Goal: Check status: Check status

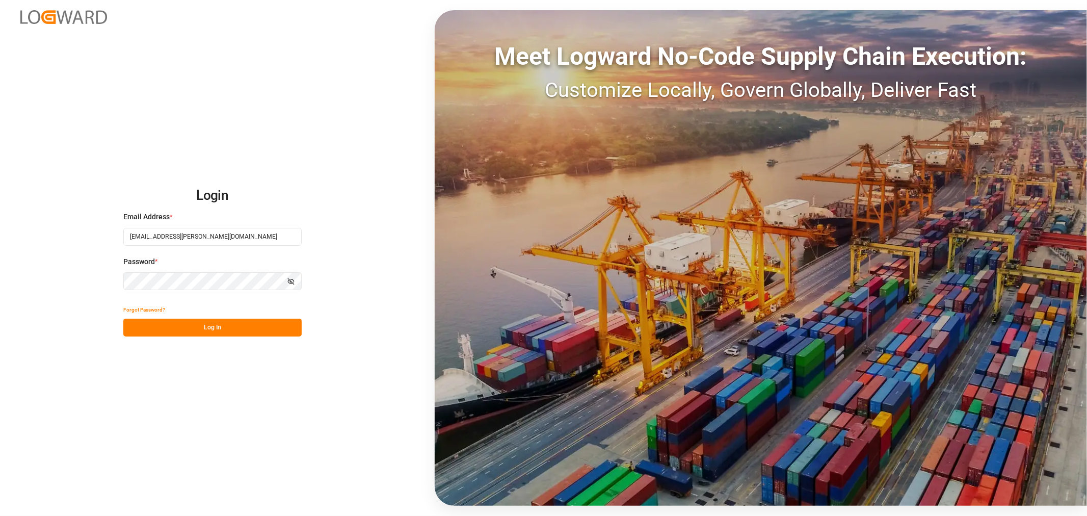
click at [190, 323] on button "Log In" at bounding box center [212, 327] width 178 height 18
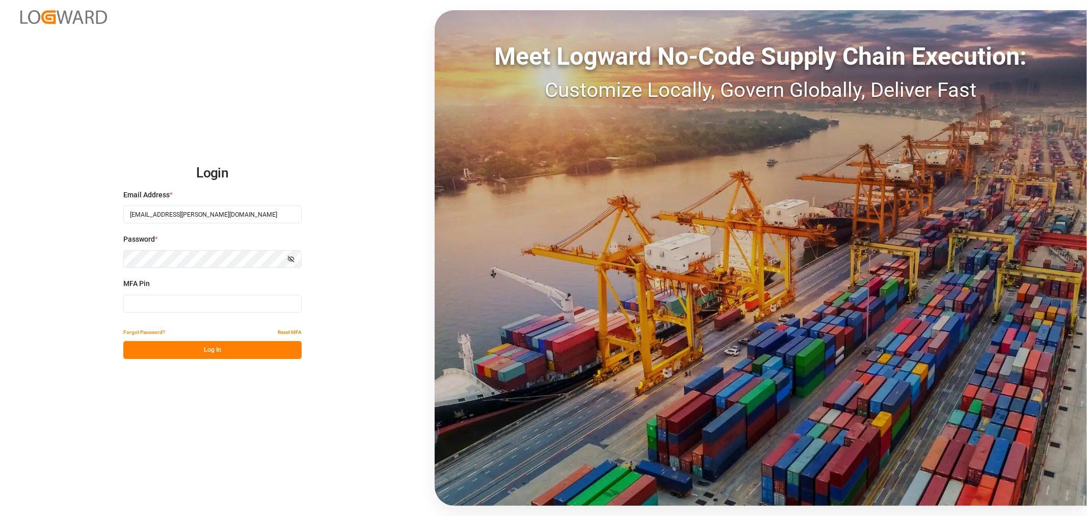
click at [174, 305] on input at bounding box center [212, 304] width 178 height 18
type input "218412"
click at [171, 350] on button "Log In" at bounding box center [212, 350] width 178 height 18
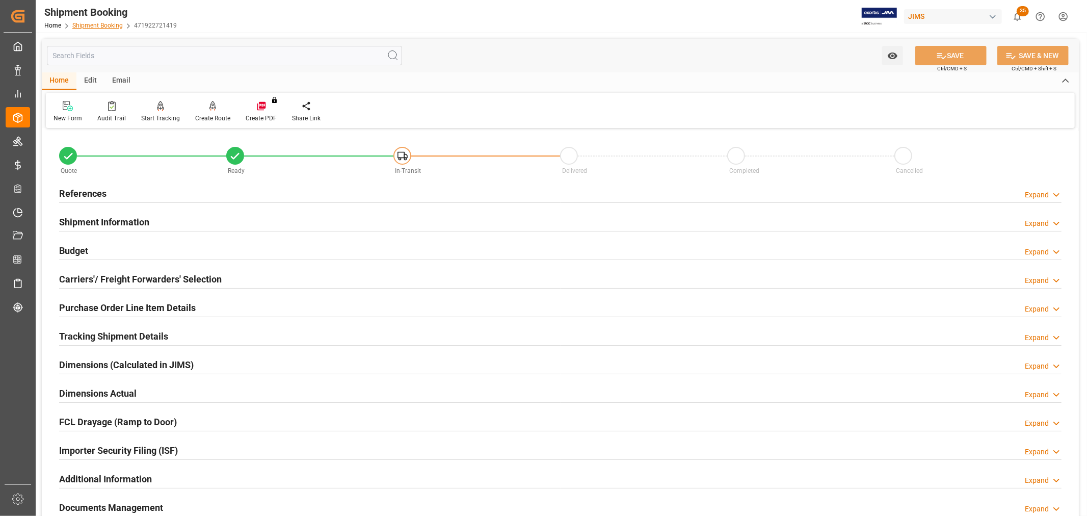
click at [91, 29] on link "Shipment Booking" at bounding box center [97, 25] width 50 height 7
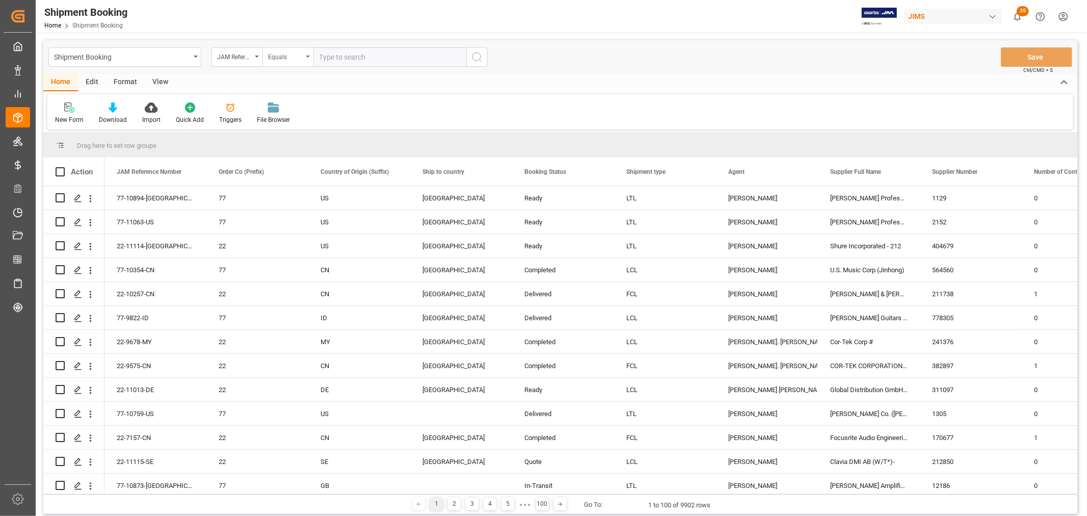
click at [309, 58] on div "Equals" at bounding box center [287, 56] width 51 height 19
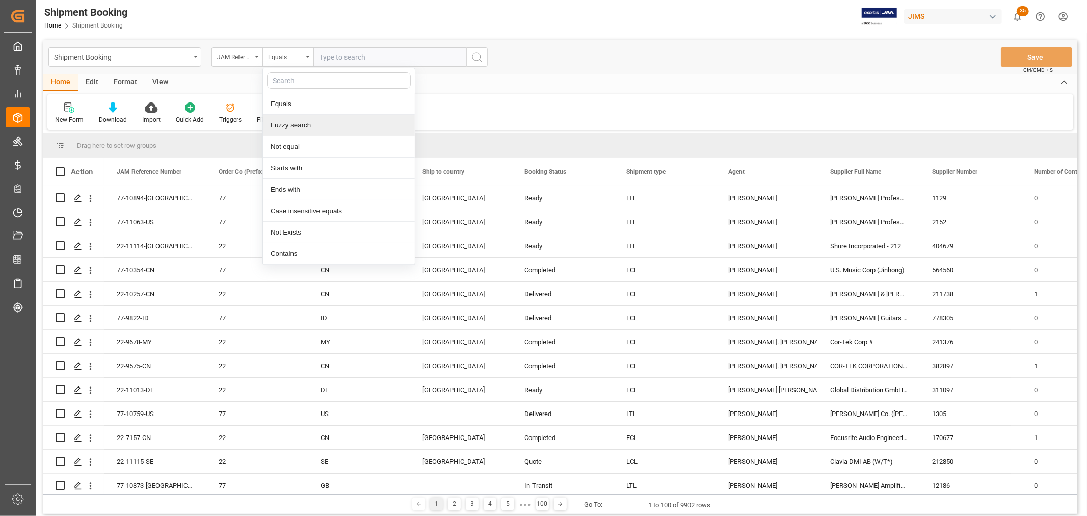
click at [290, 129] on div "Fuzzy search" at bounding box center [339, 125] width 152 height 21
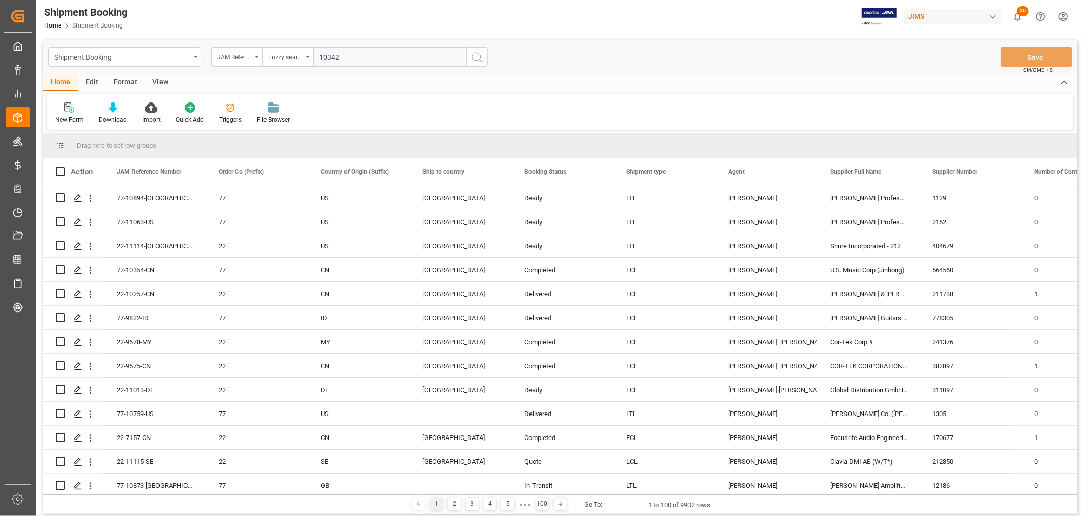
type input "10342"
click at [476, 54] on icon "search button" at bounding box center [477, 57] width 12 height 12
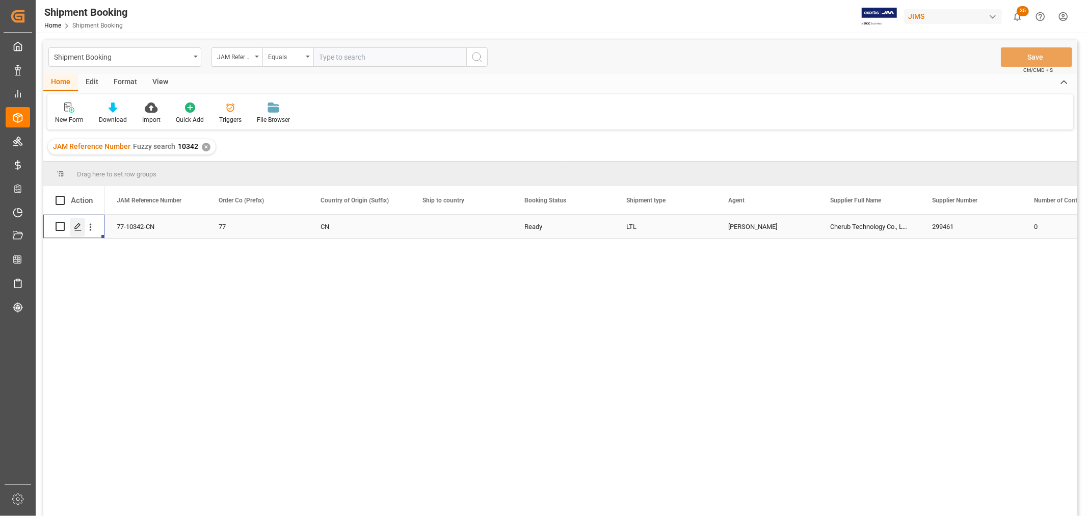
click at [79, 230] on line "Press SPACE to select this row." at bounding box center [78, 230] width 6 height 0
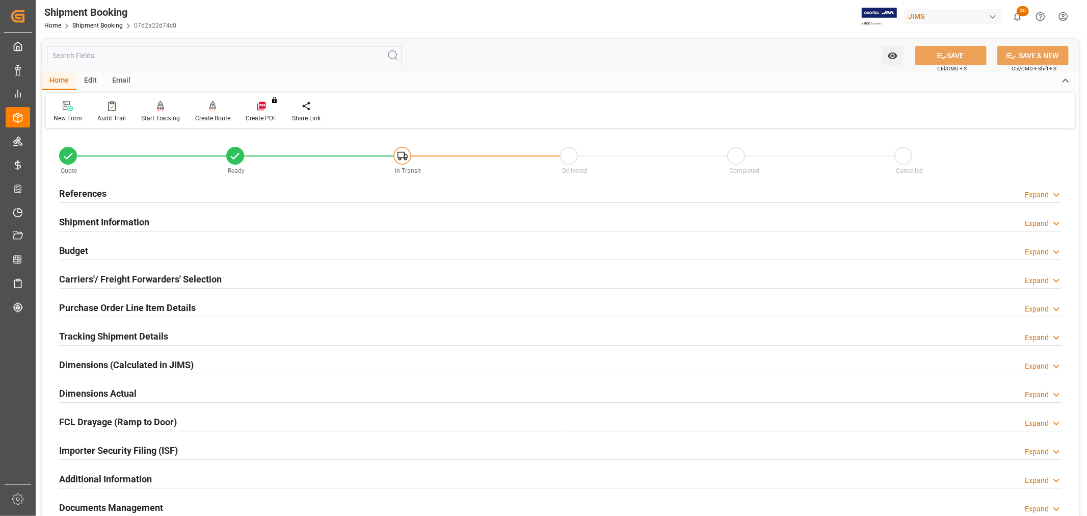
click at [76, 251] on h2 "Budget" at bounding box center [73, 251] width 29 height 14
